Goal: Task Accomplishment & Management: Manage account settings

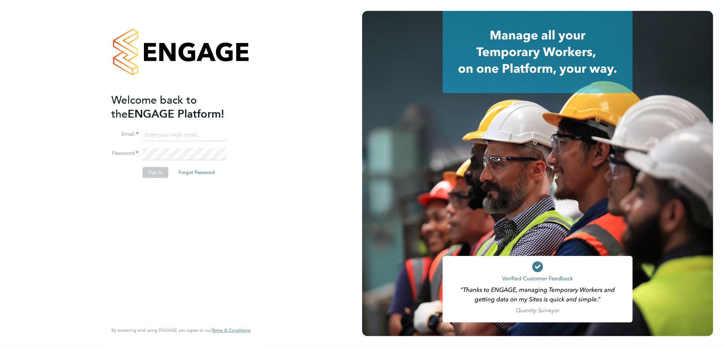
type input "charlotte.shearer@crestplus.com"
click at [148, 172] on button "Sign In" at bounding box center [156, 172] width 26 height 11
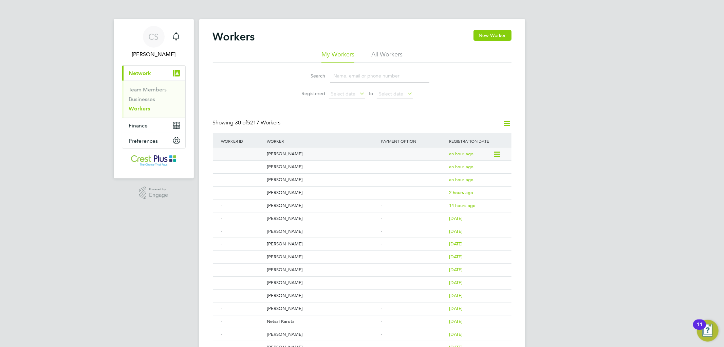
click at [281, 155] on div "[PERSON_NAME]" at bounding box center [322, 154] width 114 height 13
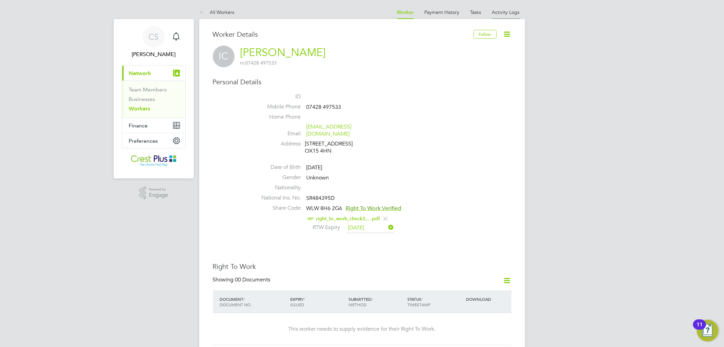
click at [500, 13] on link "Activity Logs" at bounding box center [506, 12] width 28 height 6
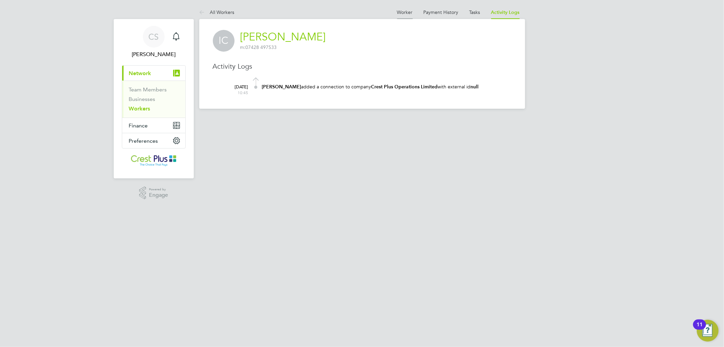
click at [402, 9] on link "Worker" at bounding box center [405, 12] width 16 height 6
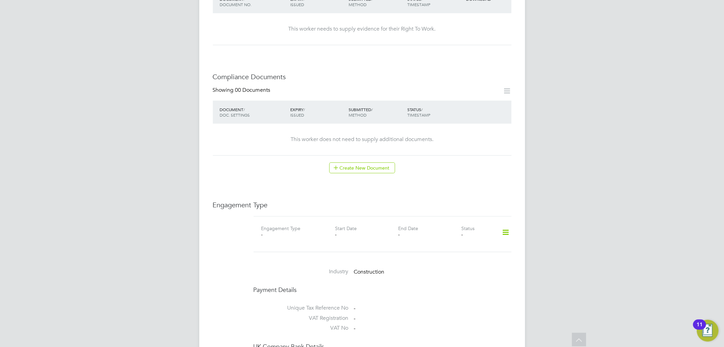
scroll to position [302, 0]
click at [505, 223] on icon at bounding box center [506, 231] width 12 height 16
click at [451, 252] on li "Add Engagement Type" at bounding box center [471, 253] width 77 height 10
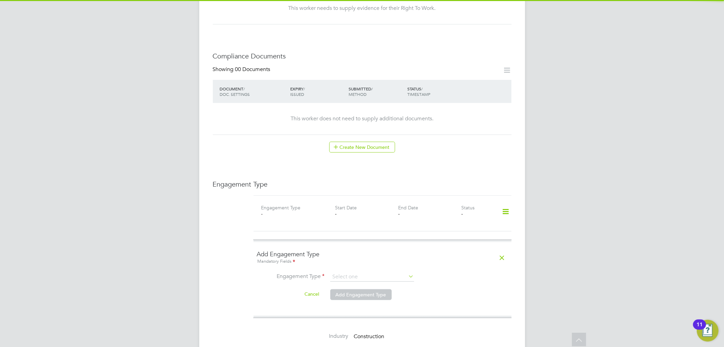
scroll to position [340, 0]
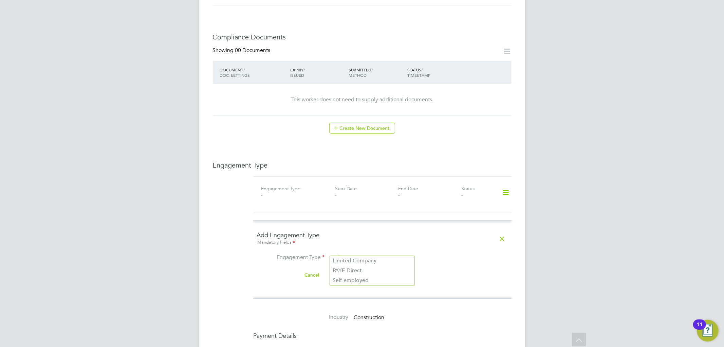
click at [403, 253] on input at bounding box center [372, 258] width 84 height 10
click at [246, 268] on div "Engagement Type Engagement Type - Start Date - End Date - Status - Add Engageme…" at bounding box center [362, 313] width 299 height 304
click at [358, 253] on input at bounding box center [372, 258] width 84 height 10
click at [351, 270] on li "PAYE Direct" at bounding box center [372, 271] width 85 height 10
type input "PAYE Direct"
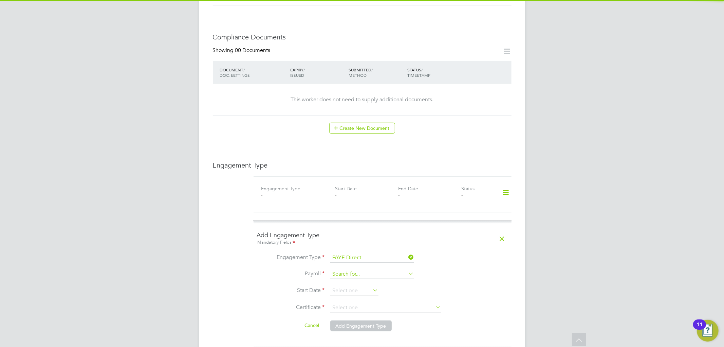
click at [349, 269] on input at bounding box center [372, 274] width 84 height 10
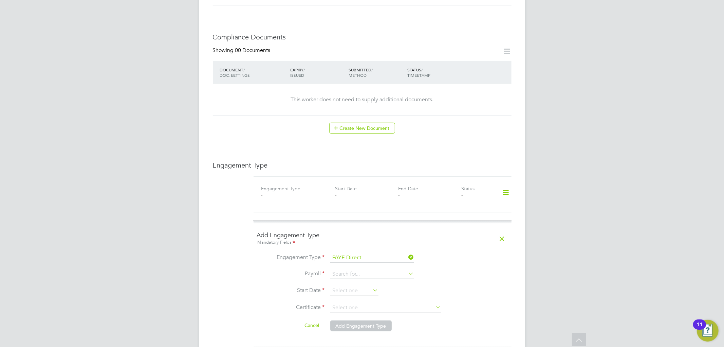
click at [474, 269] on li "Payroll" at bounding box center [382, 277] width 251 height 16
click at [505, 232] on icon at bounding box center [503, 239] width 12 height 16
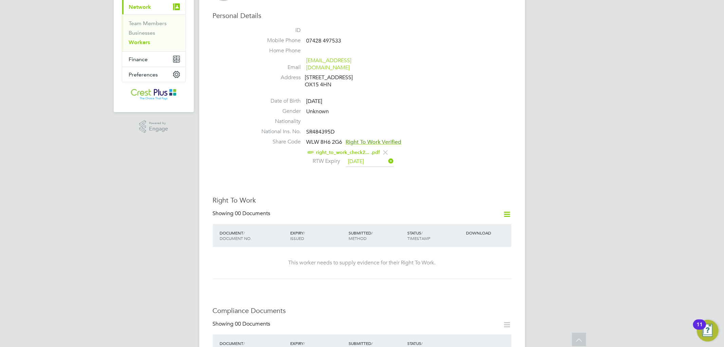
scroll to position [0, 0]
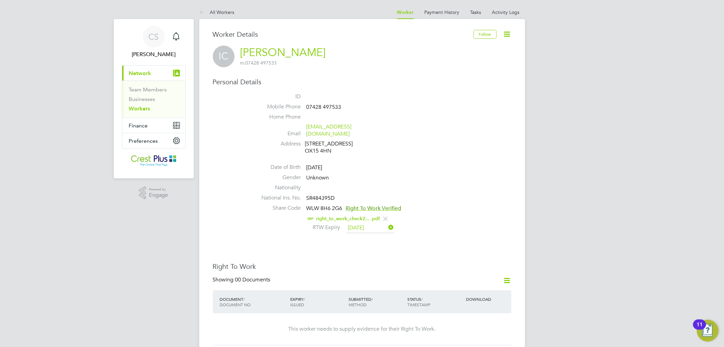
click at [140, 110] on link "Workers" at bounding box center [139, 108] width 21 height 6
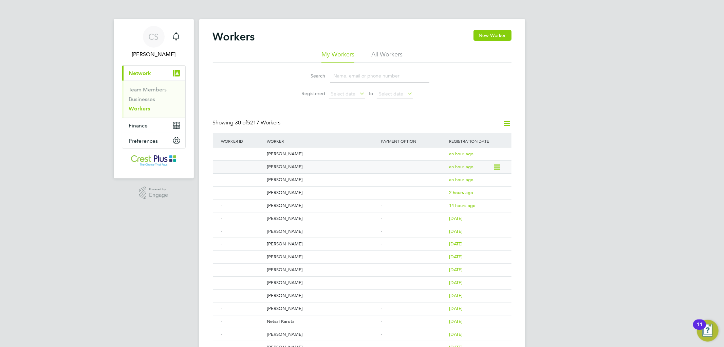
click at [277, 168] on div "[PERSON_NAME]" at bounding box center [322, 167] width 114 height 13
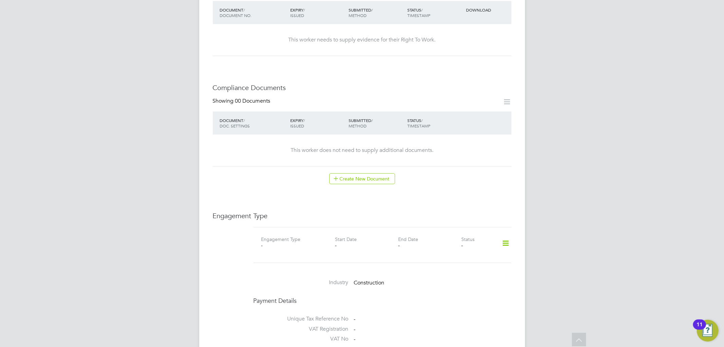
scroll to position [302, 0]
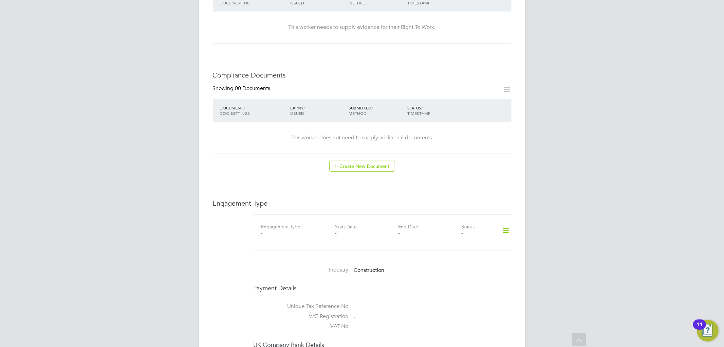
click at [509, 223] on icon at bounding box center [506, 231] width 12 height 16
click at [457, 251] on li "Add Engagement Type" at bounding box center [471, 253] width 77 height 10
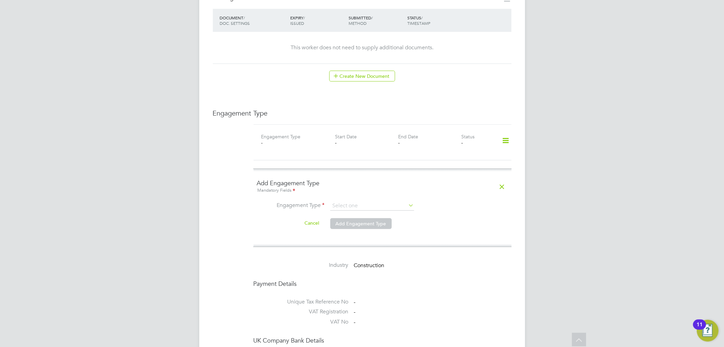
scroll to position [415, 0]
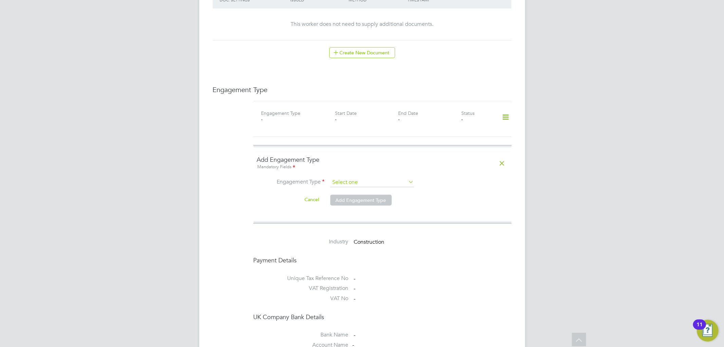
click at [371, 178] on input at bounding box center [372, 183] width 84 height 10
click at [355, 195] on li "PAYE Direct" at bounding box center [372, 195] width 85 height 10
type input "PAYE Direct"
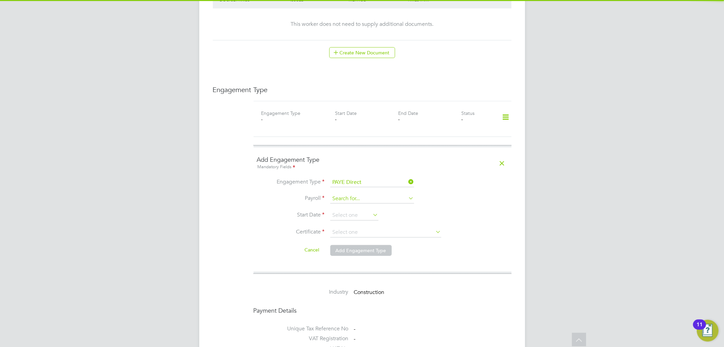
click at [353, 194] on input at bounding box center [372, 199] width 84 height 10
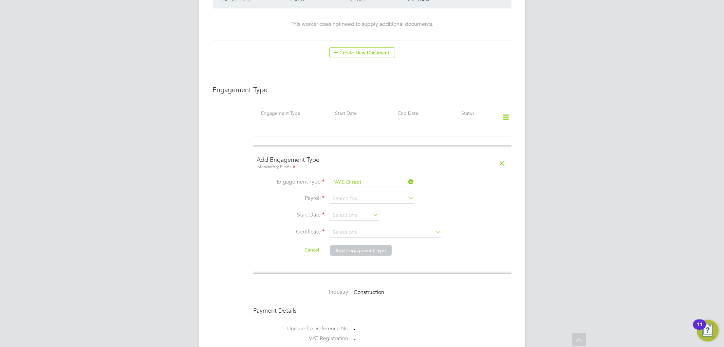
click at [258, 201] on li "Payroll" at bounding box center [382, 202] width 251 height 16
click at [497, 184] on li "Engagement Type PAYE Direct" at bounding box center [382, 186] width 251 height 16
click at [507, 156] on icon at bounding box center [503, 164] width 12 height 16
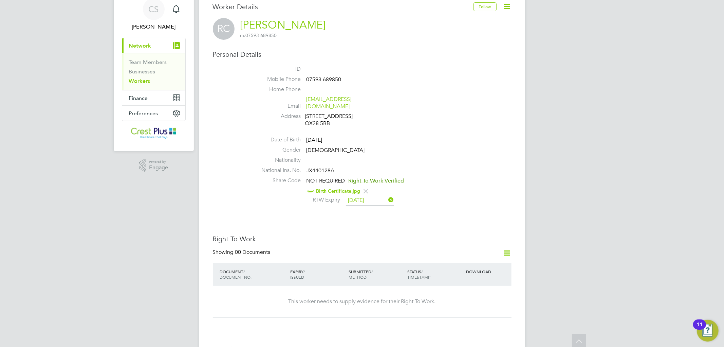
scroll to position [0, 0]
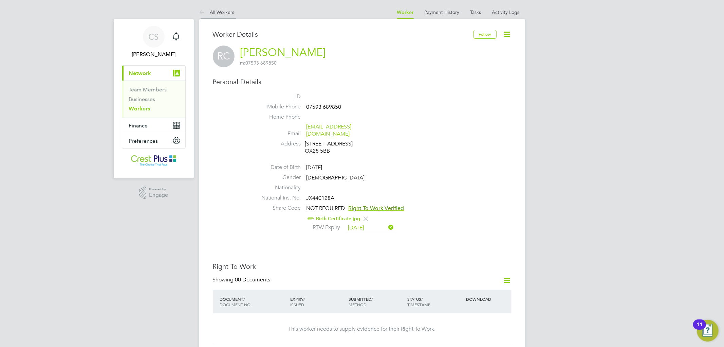
click at [209, 15] on link "All Workers" at bounding box center [216, 12] width 35 height 6
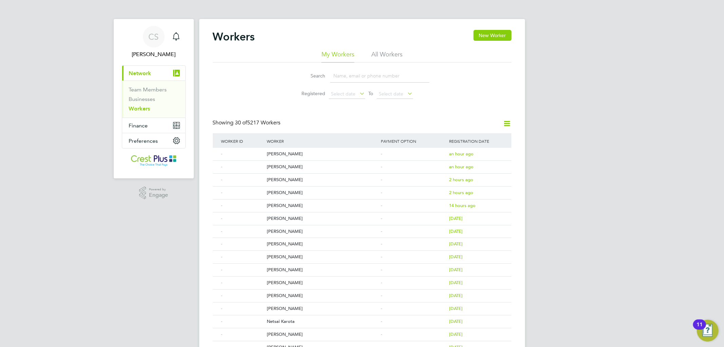
click at [340, 75] on input at bounding box center [379, 75] width 99 height 13
click at [342, 75] on input at bounding box center [379, 75] width 99 height 13
type input "susan"
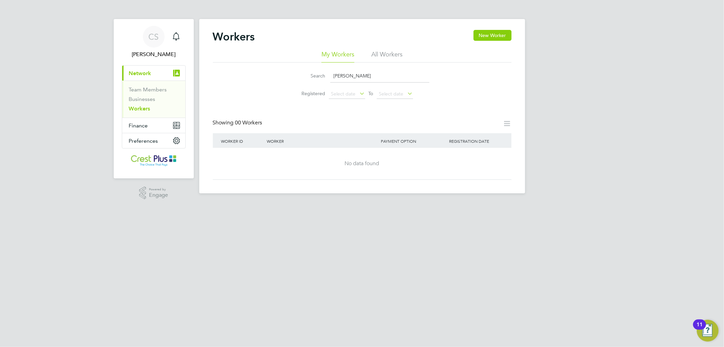
drag, startPoint x: 356, startPoint y: 73, endPoint x: 308, endPoint y: 82, distance: 49.1
click at [308, 82] on div "Search susan" at bounding box center [362, 75] width 134 height 13
type input "mikoko"
click at [391, 52] on li "All Workers" at bounding box center [387, 56] width 31 height 12
click at [342, 51] on li "My Workers" at bounding box center [338, 56] width 33 height 12
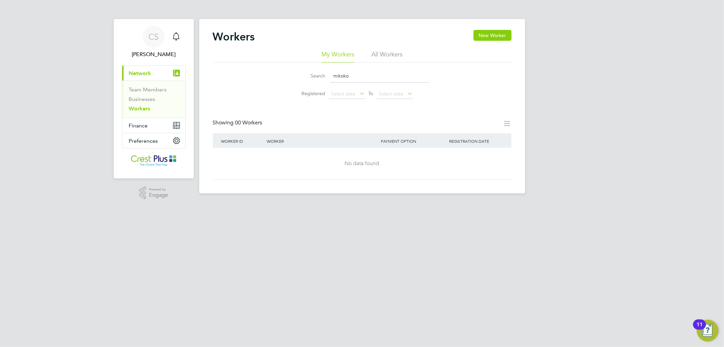
click at [383, 165] on div "No data found" at bounding box center [362, 163] width 285 height 7
click at [141, 108] on link "Workers" at bounding box center [139, 108] width 21 height 6
click at [142, 97] on link "Businesses" at bounding box center [142, 99] width 26 height 6
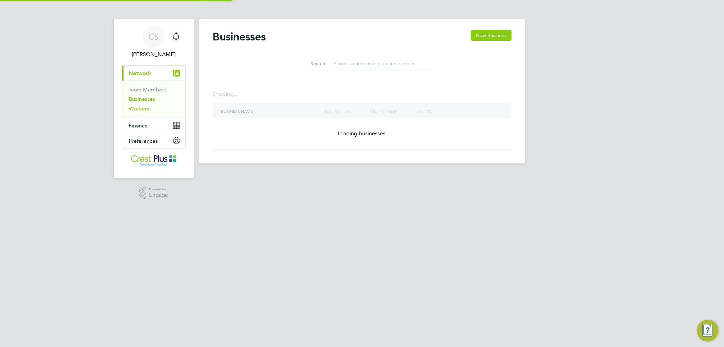
click at [140, 107] on link "Workers" at bounding box center [139, 108] width 21 height 6
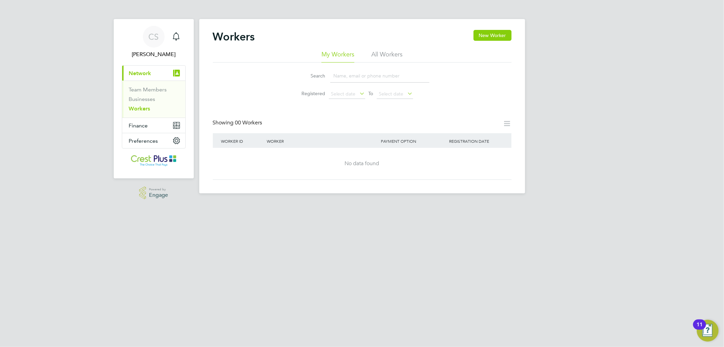
click at [150, 191] on span "Powered by" at bounding box center [158, 189] width 19 height 6
